Goal: Navigation & Orientation: Find specific page/section

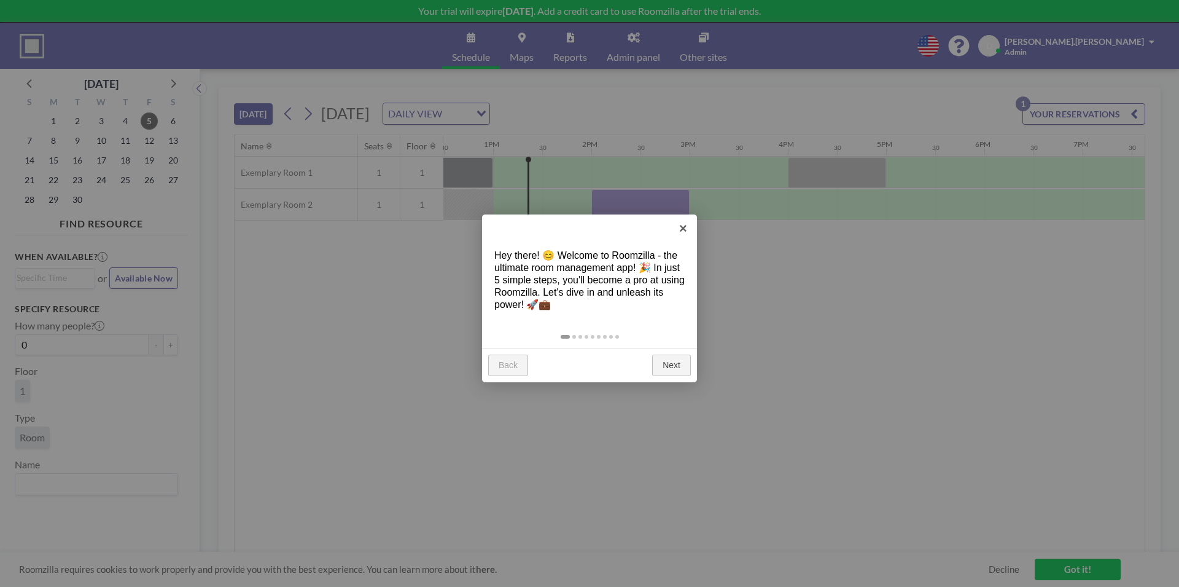
scroll to position [0, 1229]
click at [662, 366] on link "Next" at bounding box center [671, 365] width 39 height 22
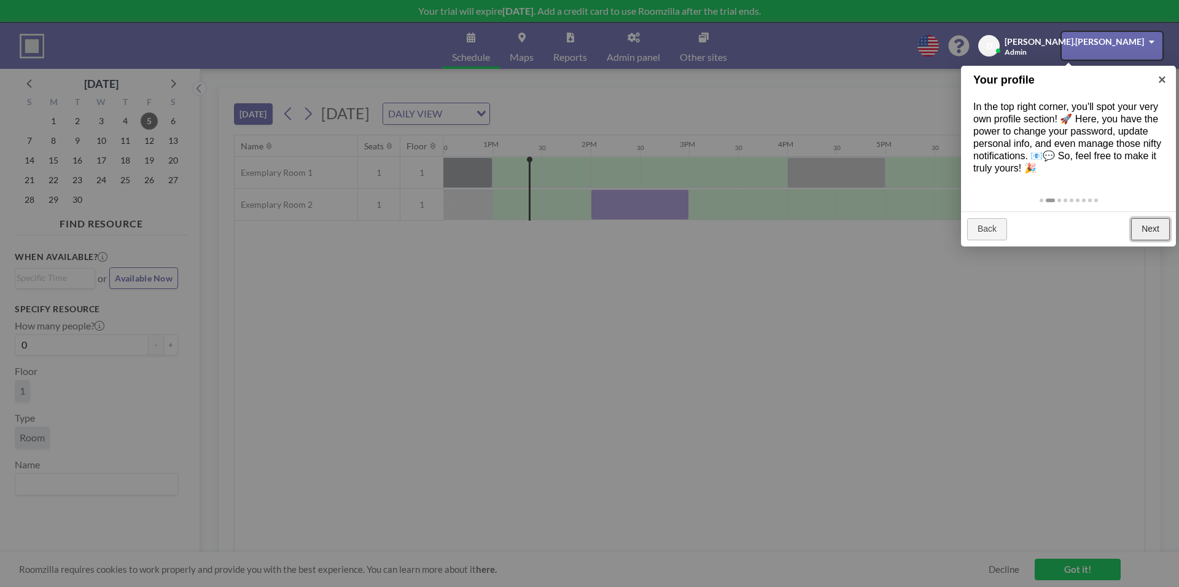
click at [1158, 233] on link "Next" at bounding box center [1150, 229] width 39 height 22
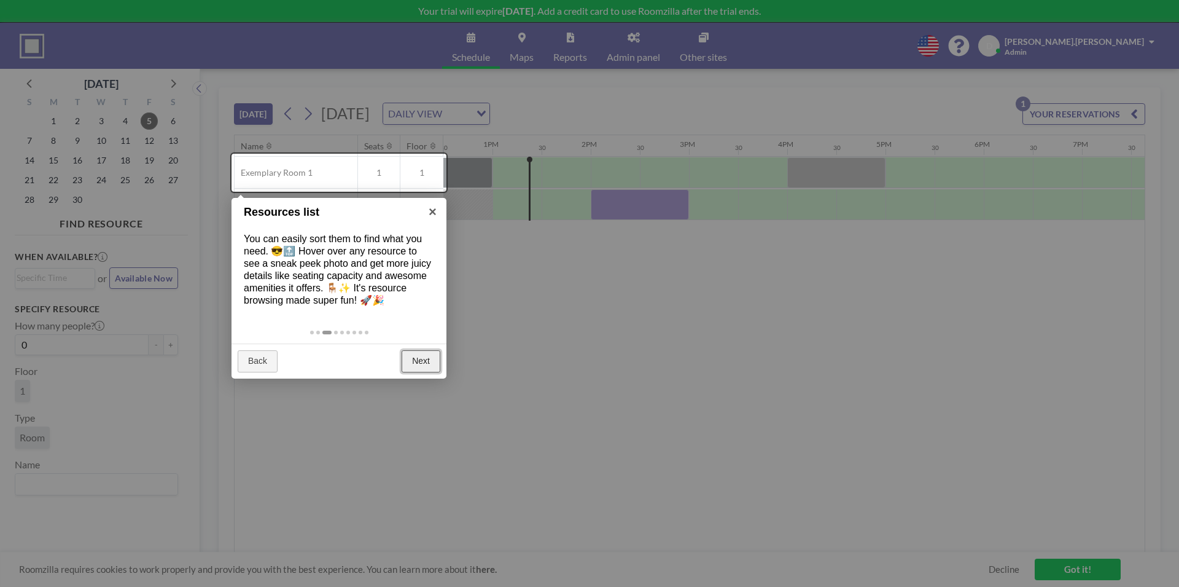
click at [417, 362] on link "Next" at bounding box center [421, 361] width 39 height 22
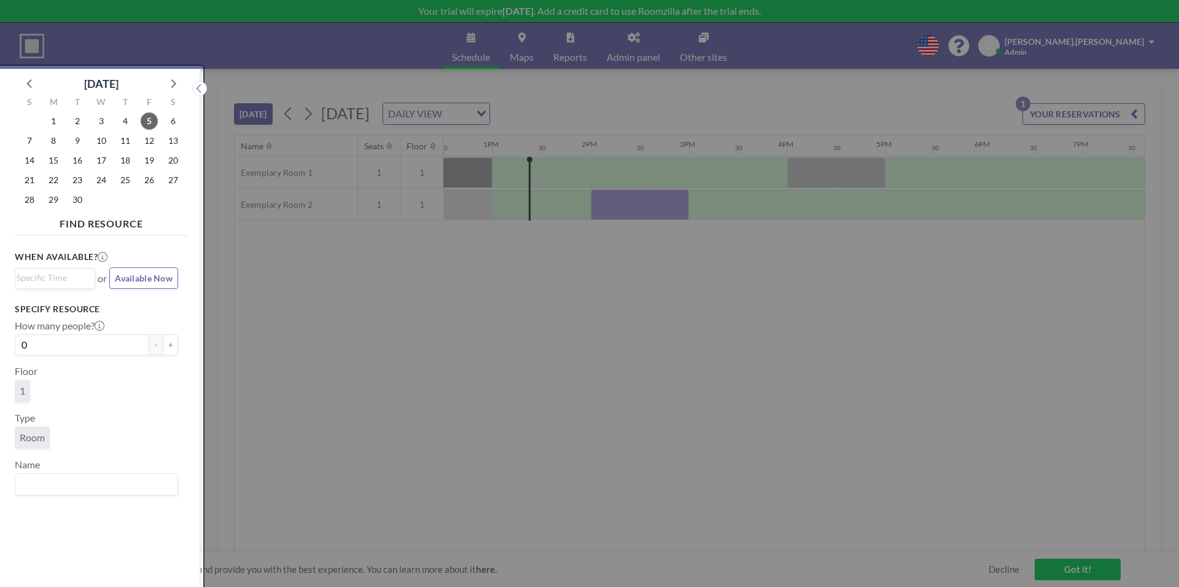
scroll to position [3, 0]
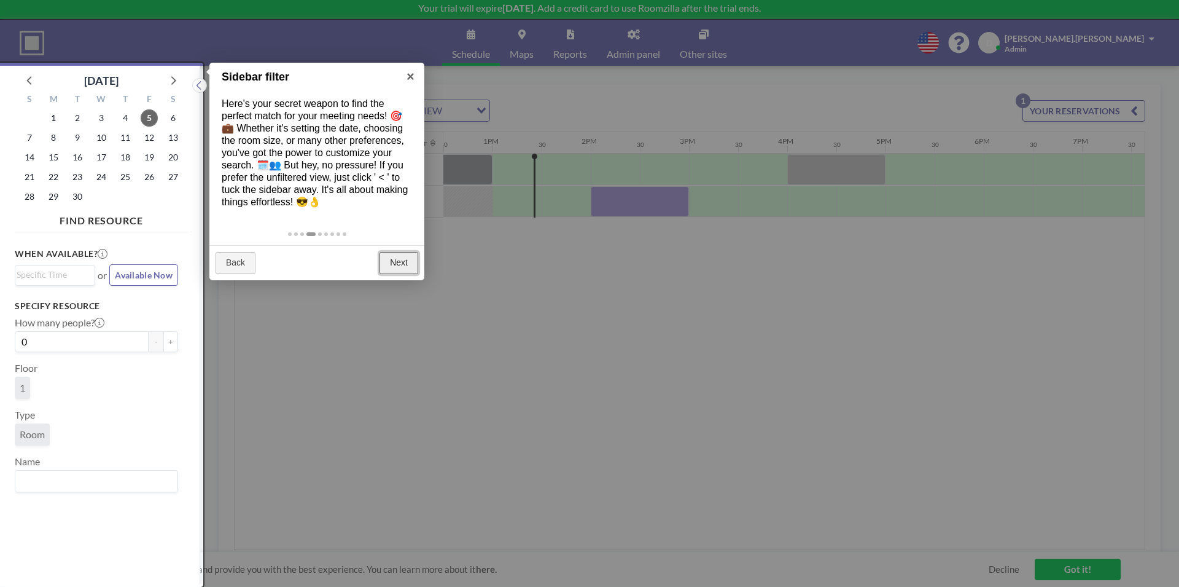
click at [393, 260] on link "Next" at bounding box center [399, 263] width 39 height 22
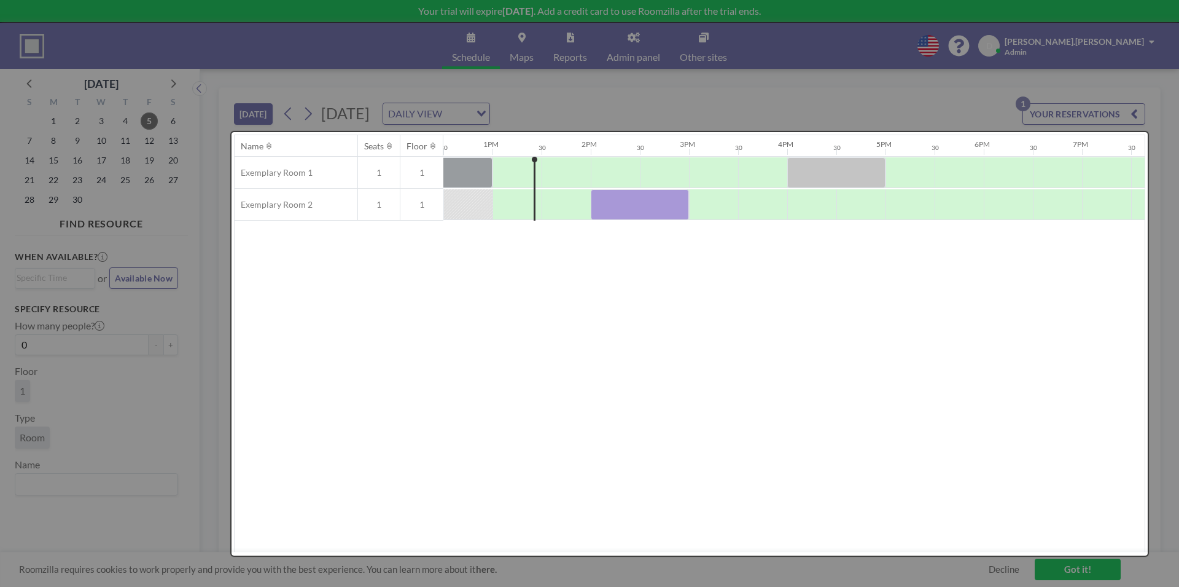
scroll to position [0, 0]
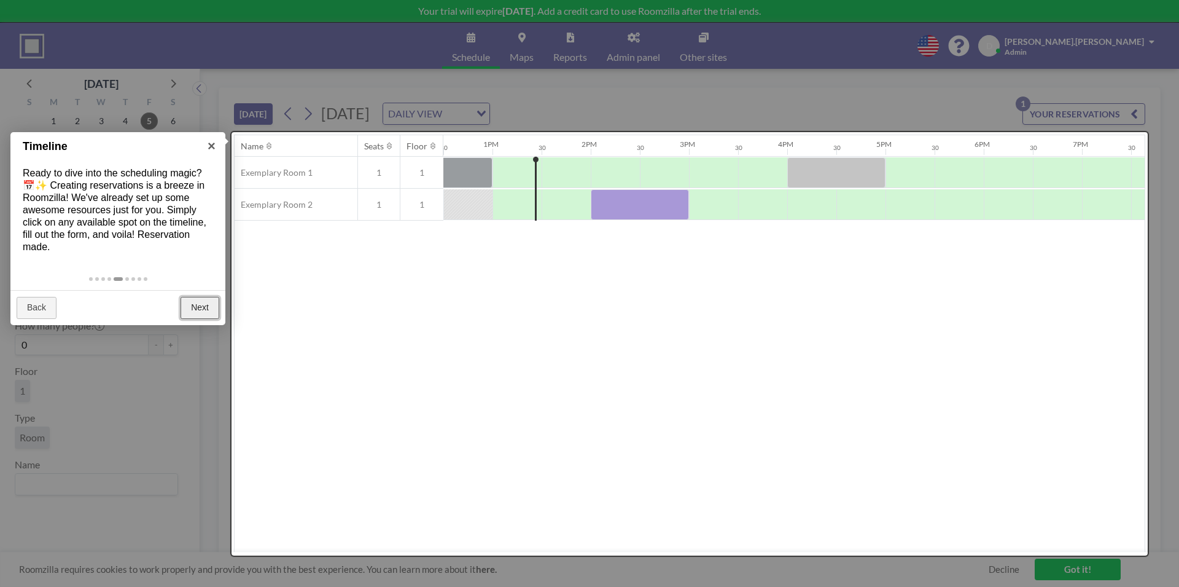
click at [209, 300] on link "Next" at bounding box center [200, 308] width 39 height 22
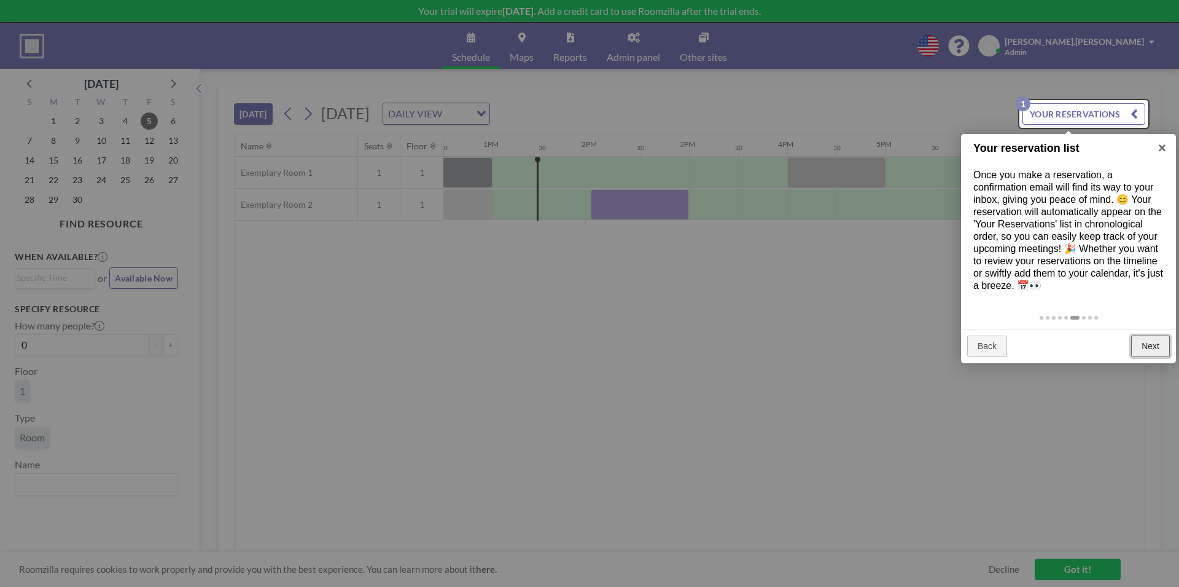
click at [1144, 339] on link "Next" at bounding box center [1150, 346] width 39 height 22
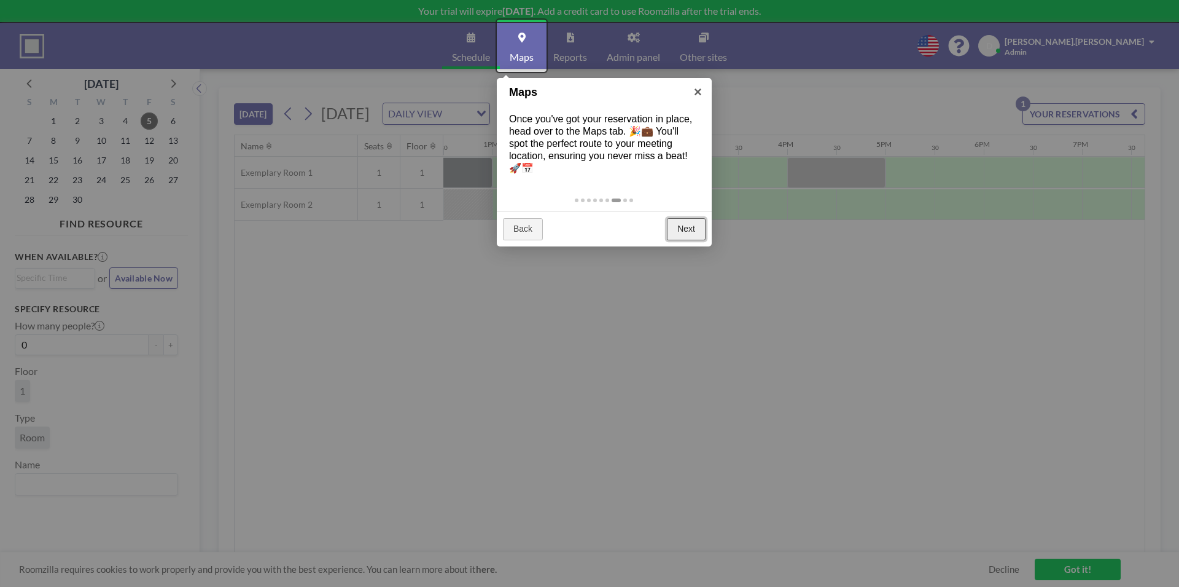
click at [677, 227] on link "Next" at bounding box center [686, 229] width 39 height 22
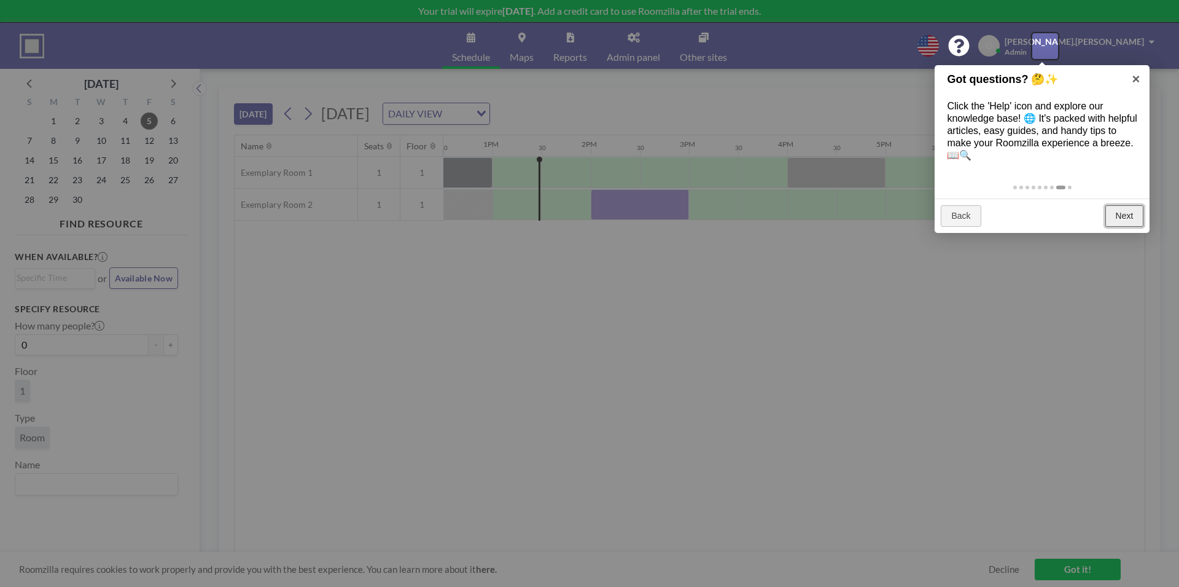
click at [1114, 214] on link "Next" at bounding box center [1125, 216] width 39 height 22
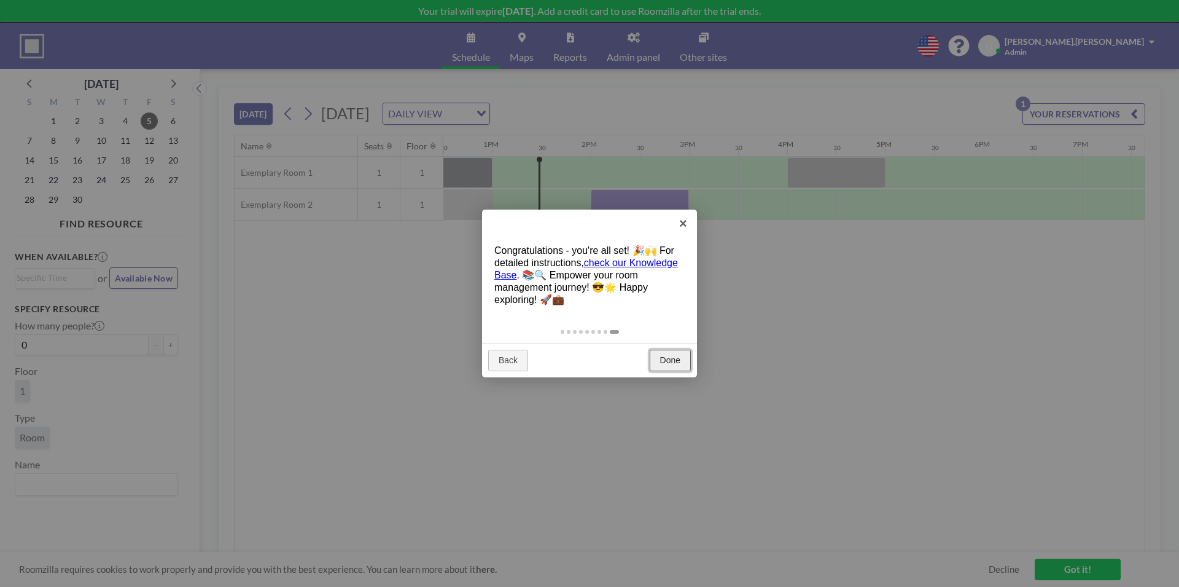
click at [674, 363] on link "Done" at bounding box center [670, 361] width 41 height 22
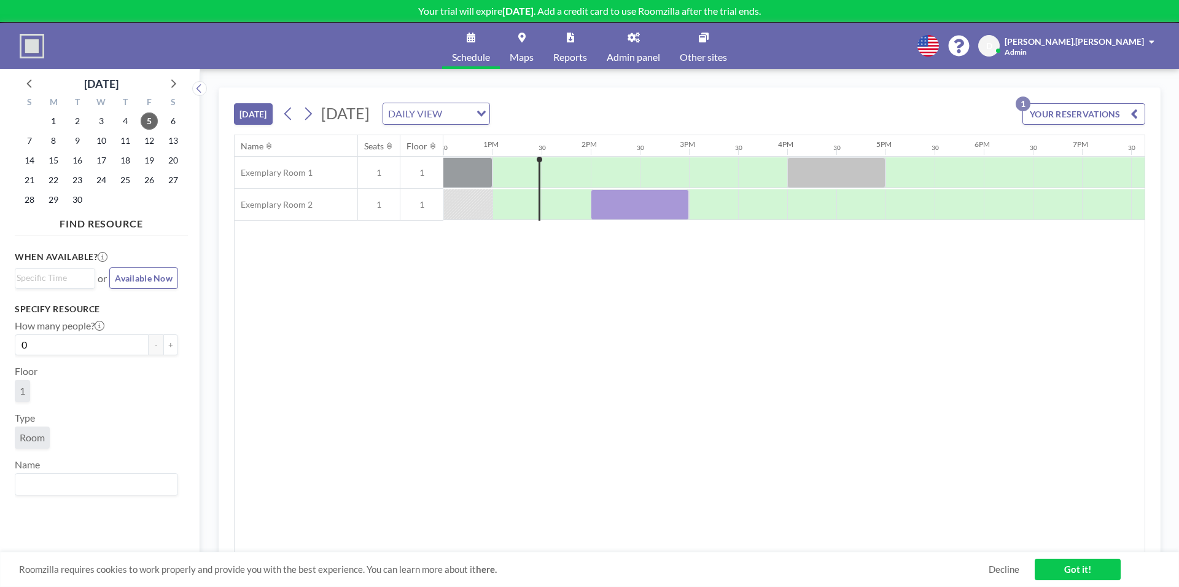
click at [939, 46] on icon at bounding box center [928, 45] width 21 height 21
click at [974, 264] on div at bounding box center [589, 293] width 1179 height 587
drag, startPoint x: 633, startPoint y: 209, endPoint x: 687, endPoint y: 206, distance: 54.8
click at [685, 206] on div at bounding box center [640, 204] width 98 height 31
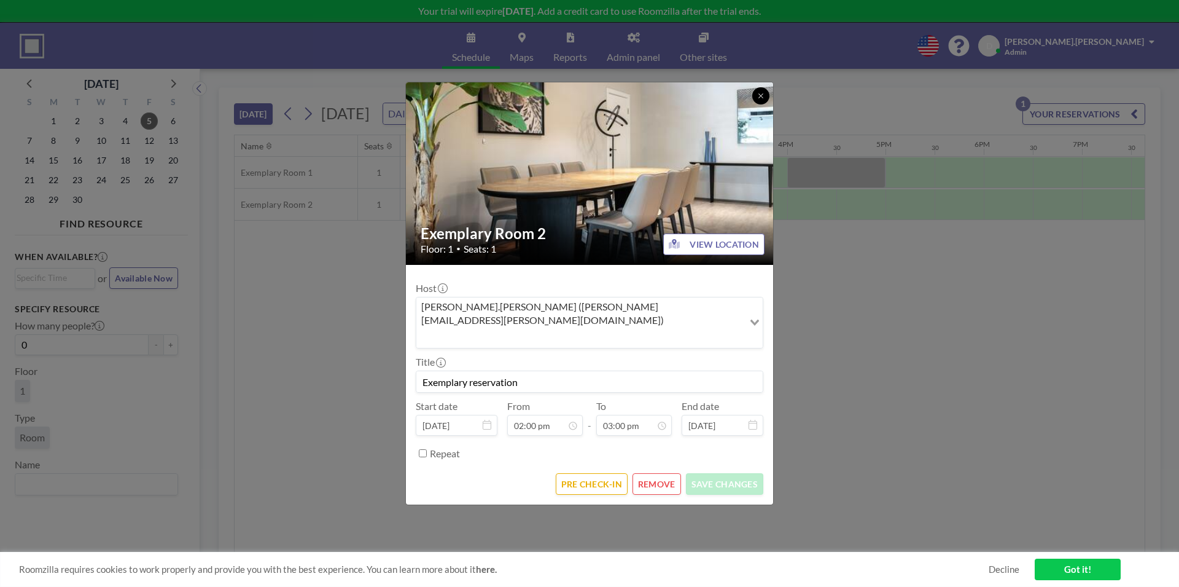
click at [765, 100] on icon at bounding box center [760, 95] width 7 height 7
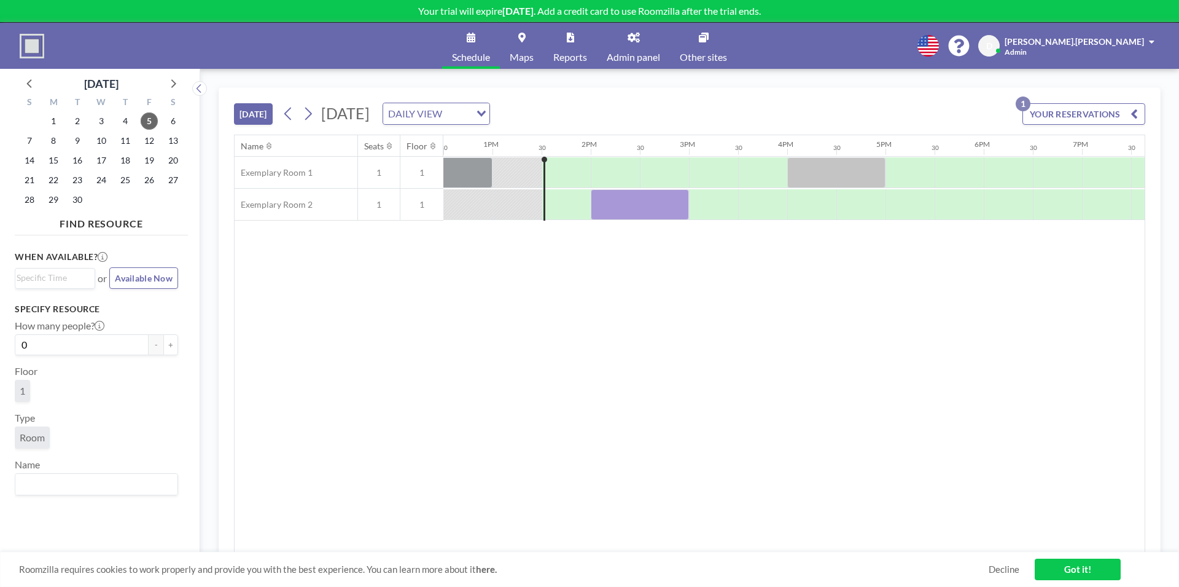
click at [26, 36] on img at bounding box center [32, 46] width 25 height 25
click at [1042, 568] on link "Got it!" at bounding box center [1078, 568] width 86 height 21
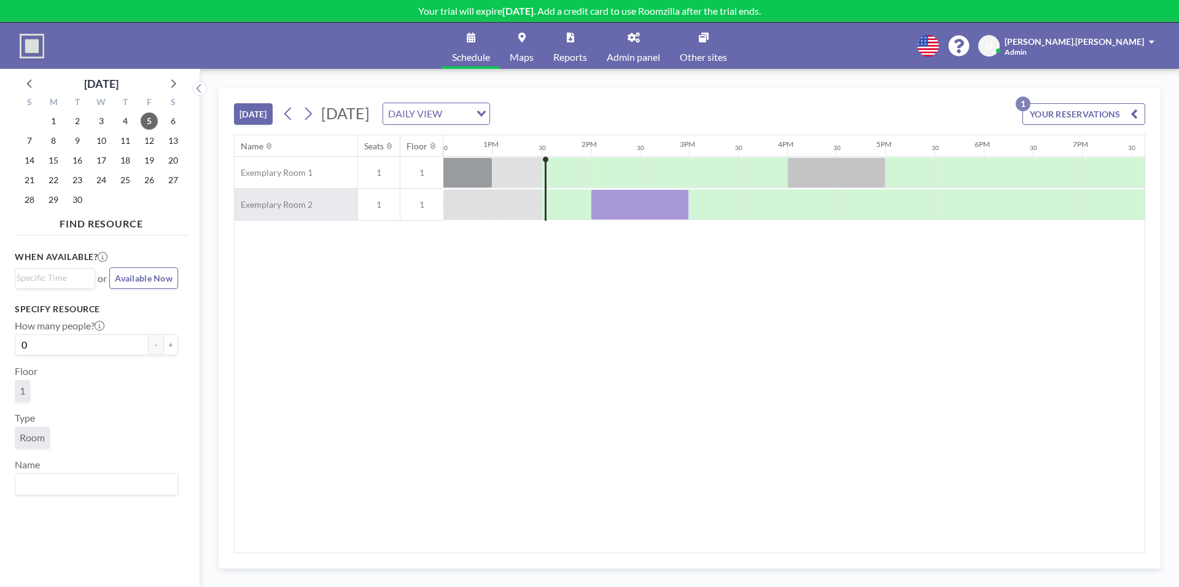
drag, startPoint x: 294, startPoint y: 259, endPoint x: 313, endPoint y: 201, distance: 61.4
click at [296, 249] on div "Name Seats Floor 12AM 30 1AM 30 2AM 30 3AM 30 4AM 30 5AM 30 6AM 30 7AM 30 8AM 3…" at bounding box center [690, 343] width 910 height 417
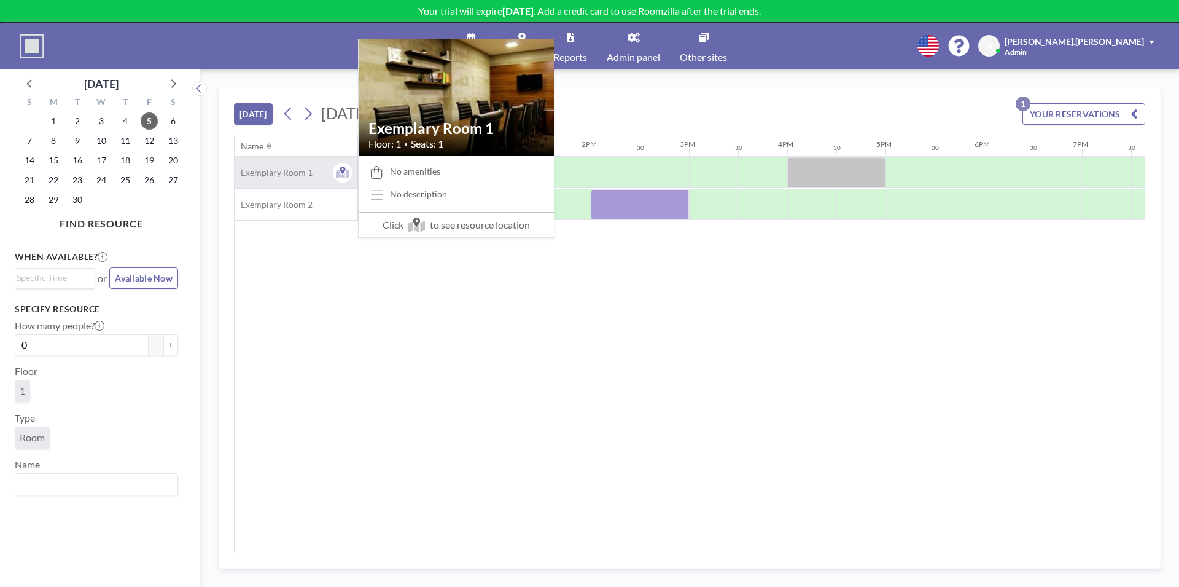
click at [310, 165] on div "Exemplary Room 1" at bounding box center [296, 172] width 123 height 31
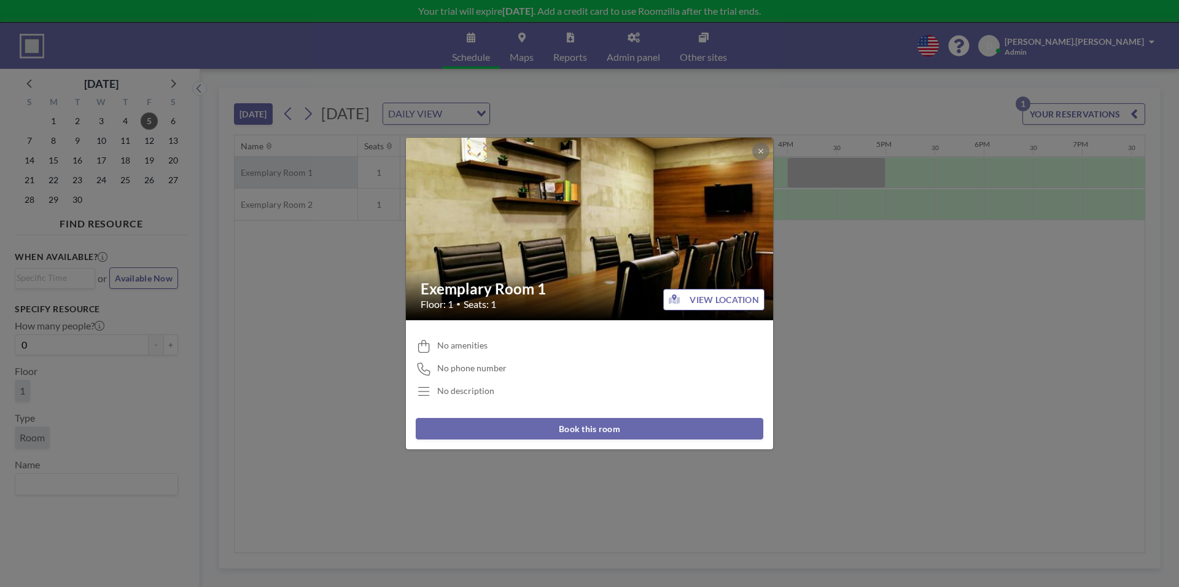
click at [310, 165] on div "Exemplary Room 1 Floor: 1 • Seats: 1 VIEW LOCATION No amenities No phone number…" at bounding box center [589, 293] width 1179 height 587
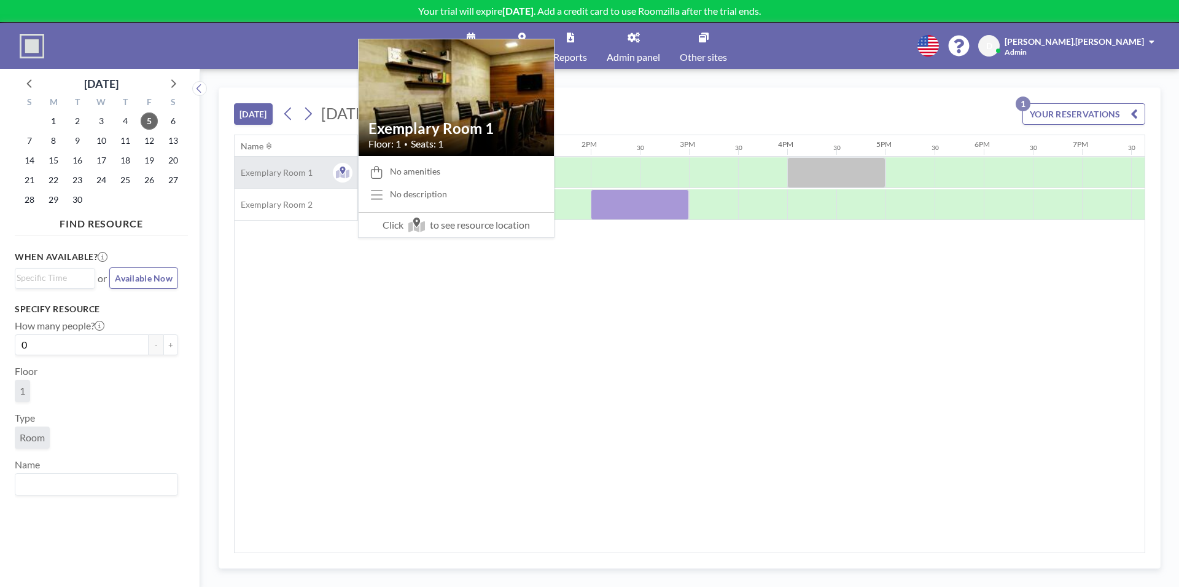
click at [308, 167] on span "Exemplary Room 1" at bounding box center [274, 172] width 78 height 11
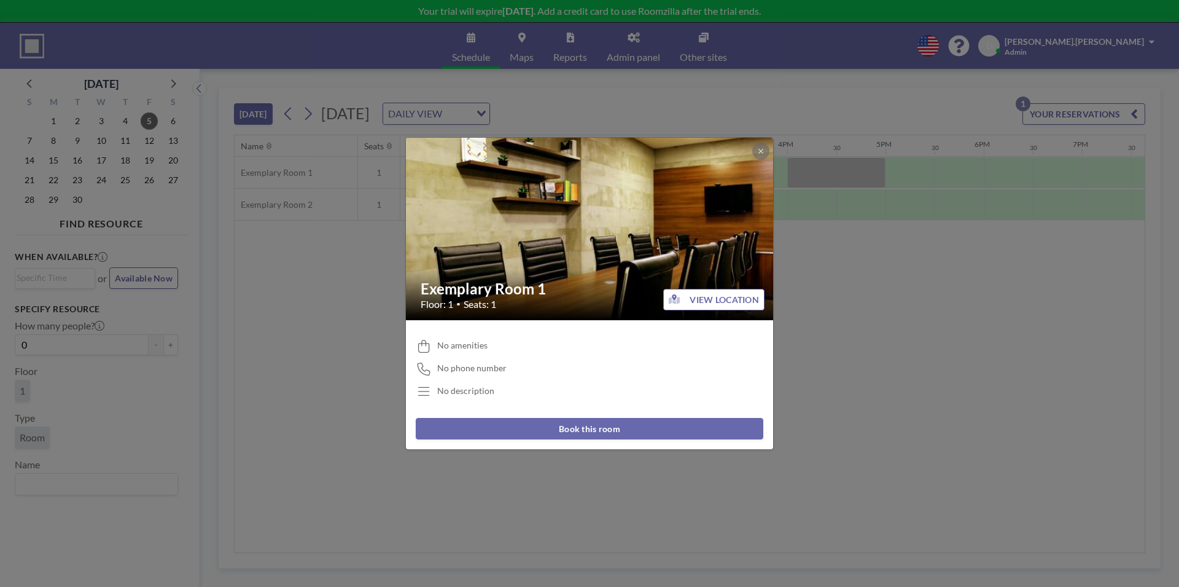
click at [461, 345] on span "No amenities" at bounding box center [462, 345] width 50 height 11
click at [491, 367] on span "No phone number" at bounding box center [471, 367] width 69 height 11
click at [507, 365] on div "No phone number" at bounding box center [590, 368] width 348 height 13
click at [757, 147] on icon at bounding box center [760, 150] width 7 height 7
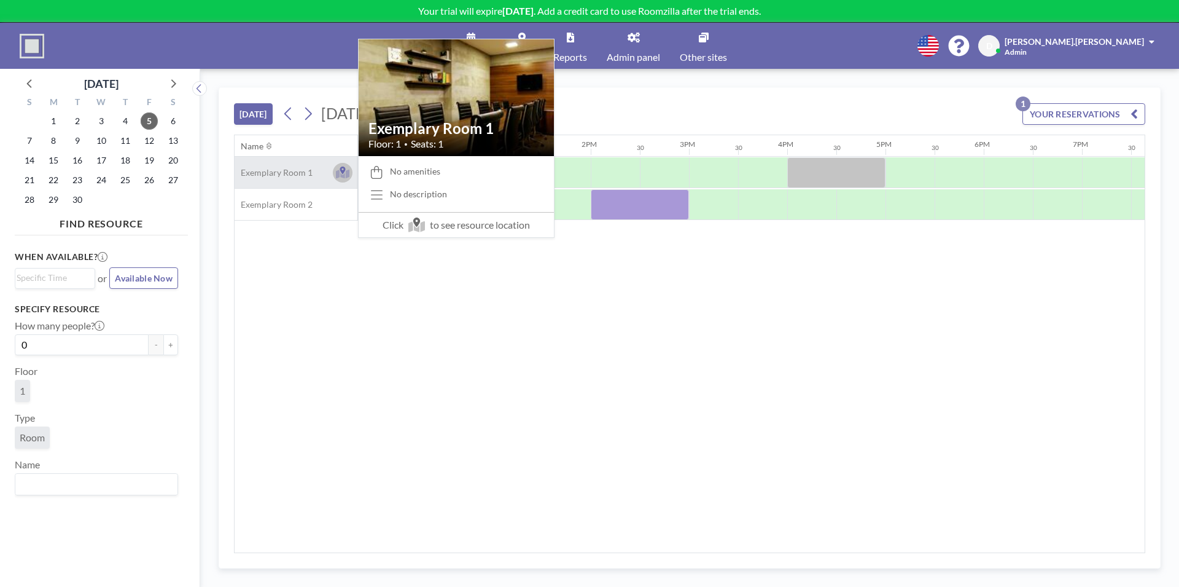
click at [345, 170] on icon at bounding box center [343, 169] width 6 height 7
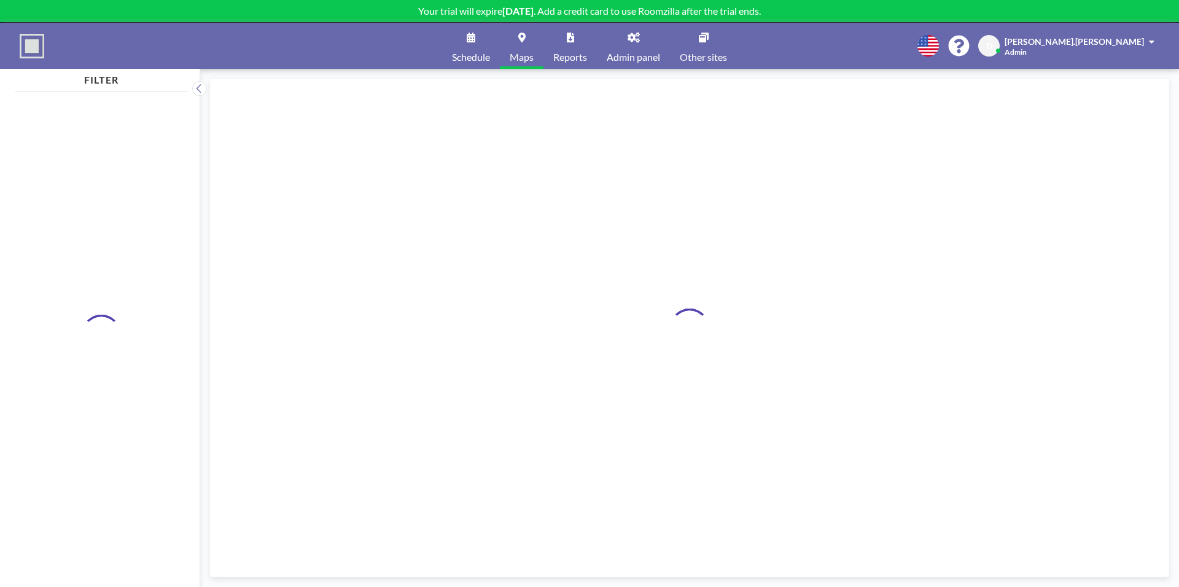
drag, startPoint x: 0, startPoint y: 0, endPoint x: 466, endPoint y: 43, distance: 467.6
click at [466, 43] on link "Schedule" at bounding box center [471, 46] width 58 height 46
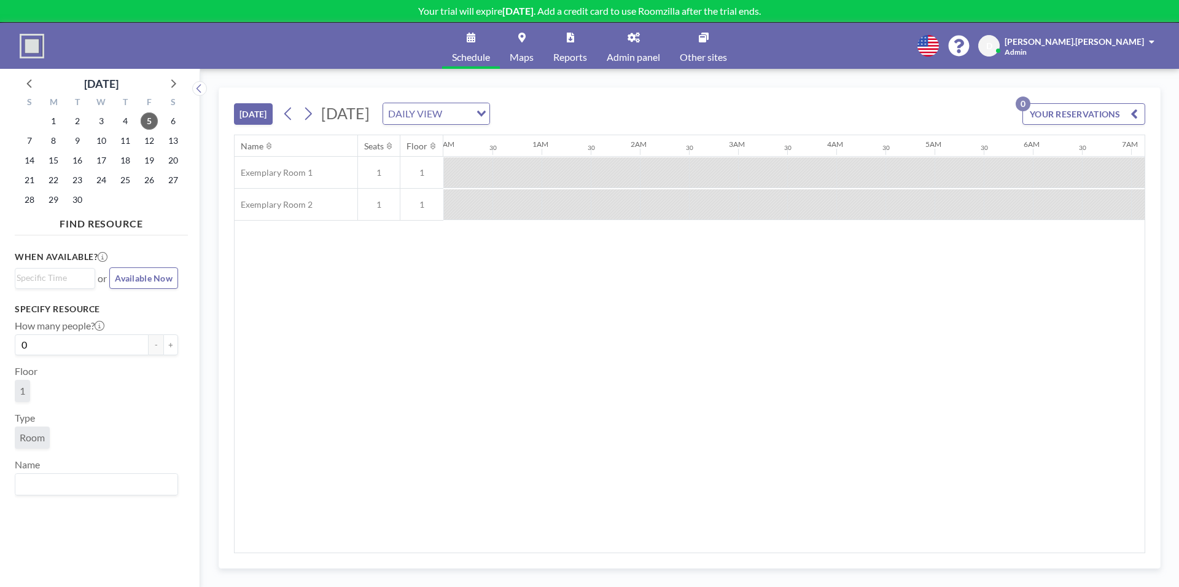
scroll to position [0, 1177]
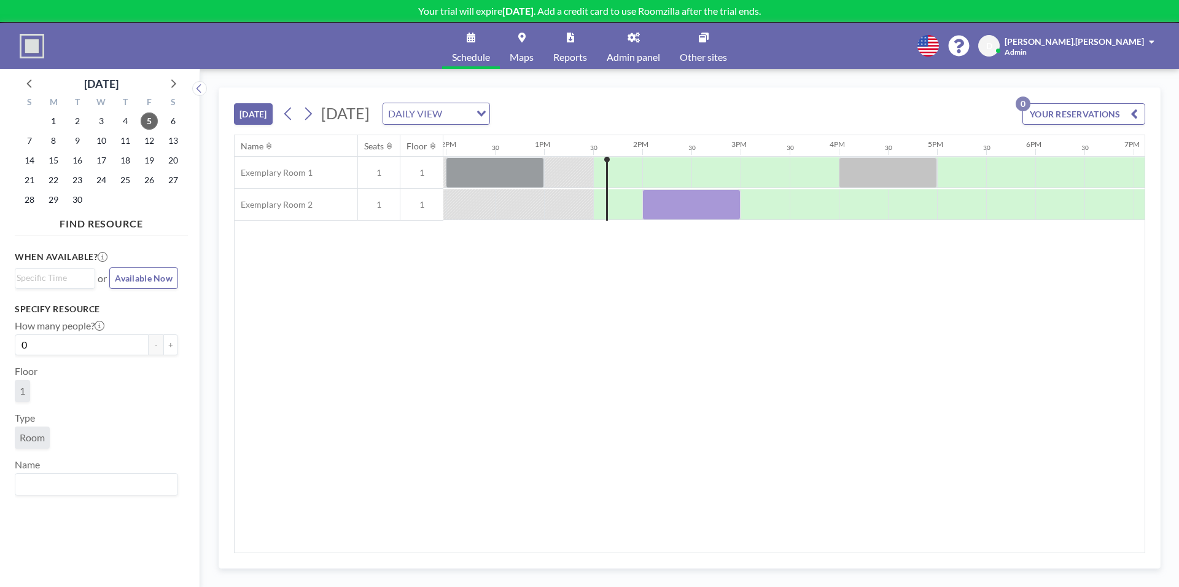
click at [534, 55] on link "Maps" at bounding box center [522, 46] width 44 height 46
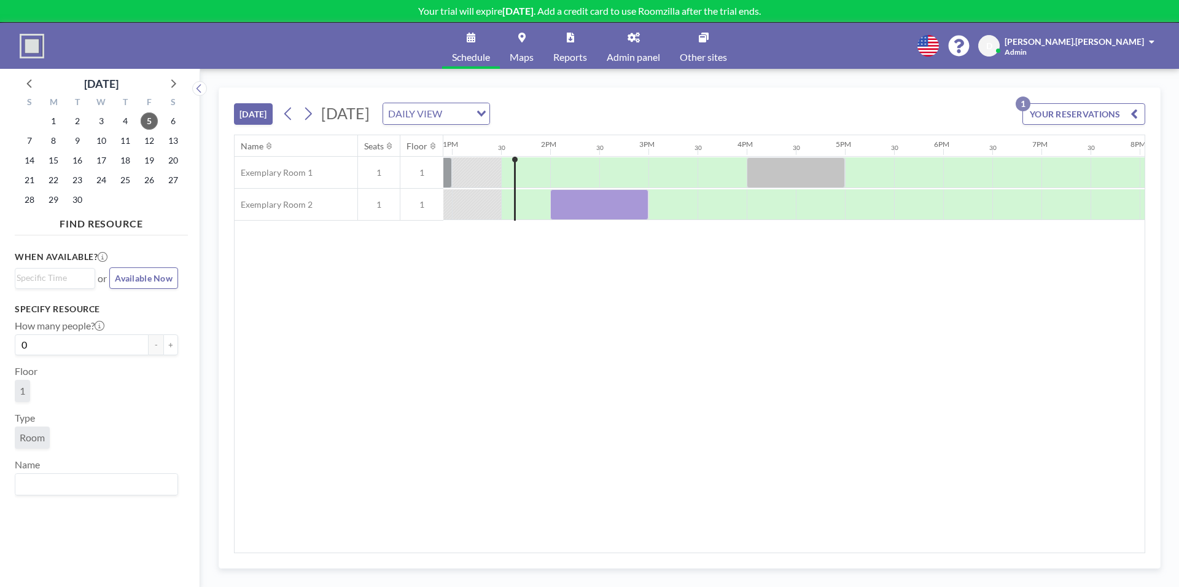
scroll to position [0, 1278]
click at [630, 31] on link "Admin panel" at bounding box center [633, 46] width 73 height 46
